Goal: Task Accomplishment & Management: Use online tool/utility

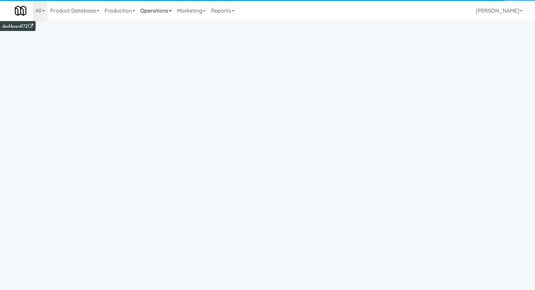
click at [158, 10] on link "Operations" at bounding box center [156, 10] width 37 height 21
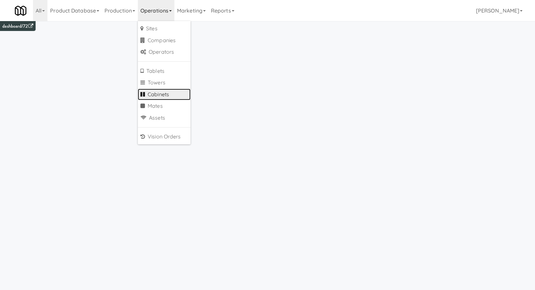
click at [169, 94] on link "Cabinets" at bounding box center [164, 95] width 53 height 12
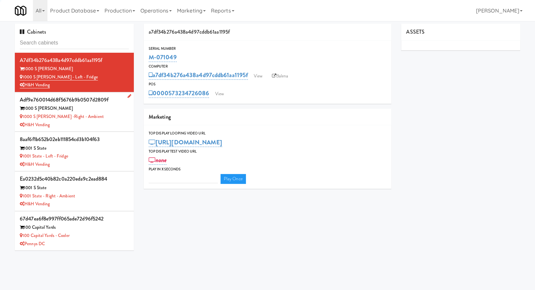
type input "3"
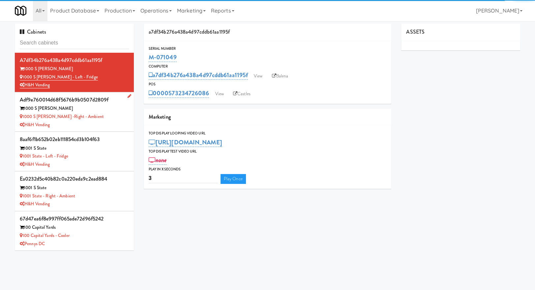
click at [90, 117] on div "1000 S [PERSON_NAME] -Right - Ambient" at bounding box center [74, 117] width 109 height 8
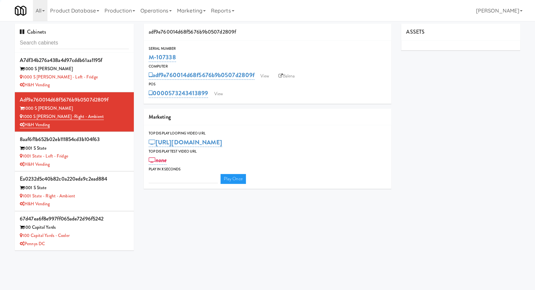
type input "3"
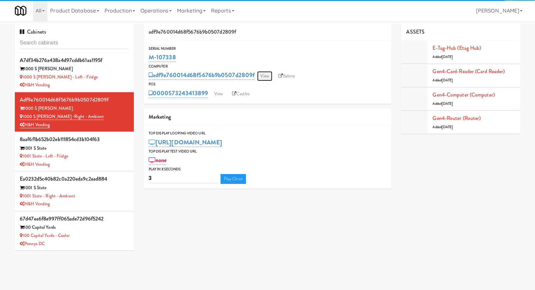
click at [267, 77] on link "View" at bounding box center [264, 76] width 15 height 10
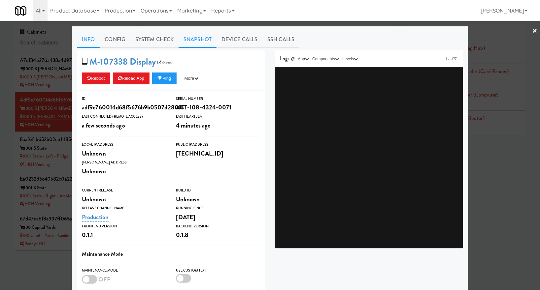
click at [195, 43] on link "Snapshot" at bounding box center [197, 39] width 38 height 16
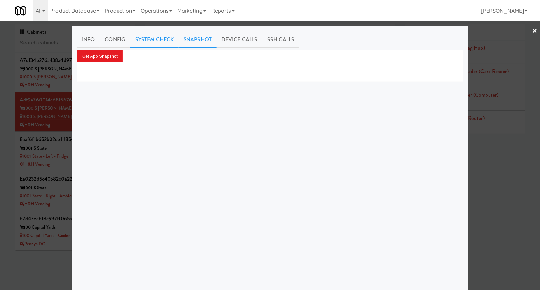
click at [153, 41] on link "System Check" at bounding box center [154, 39] width 48 height 16
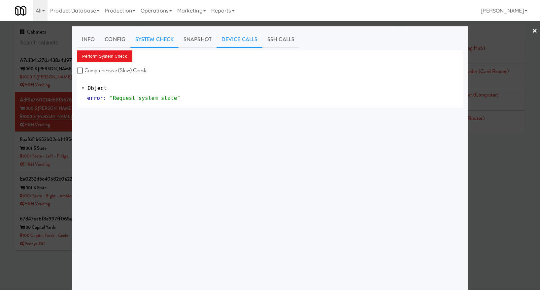
click at [242, 39] on link "Device Calls" at bounding box center [239, 39] width 46 height 16
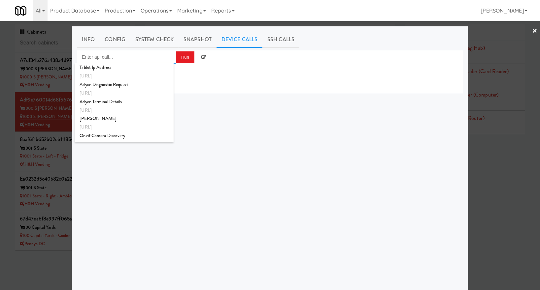
click at [150, 56] on input "Enter api call..." at bounding box center [126, 56] width 99 height 13
type input "restart"
type input "castles"
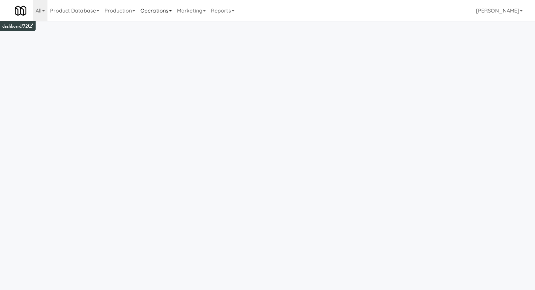
drag, startPoint x: 144, startPoint y: 13, endPoint x: 147, endPoint y: 12, distance: 4.2
click at [144, 13] on link "Operations" at bounding box center [156, 10] width 37 height 21
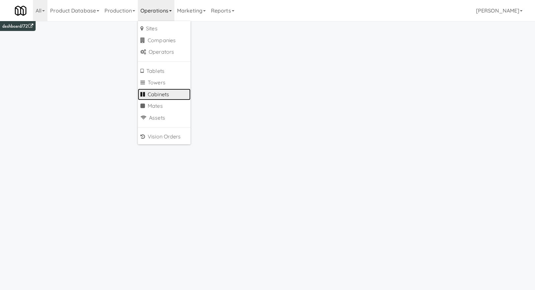
click at [168, 96] on link "Cabinets" at bounding box center [164, 95] width 53 height 12
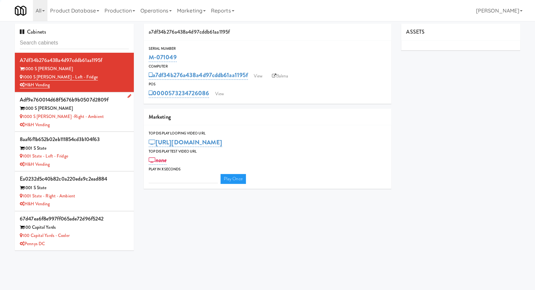
type input "3"
click at [83, 110] on div "1000 S [PERSON_NAME]" at bounding box center [74, 109] width 109 height 8
